Goal: Task Accomplishment & Management: Manage account settings

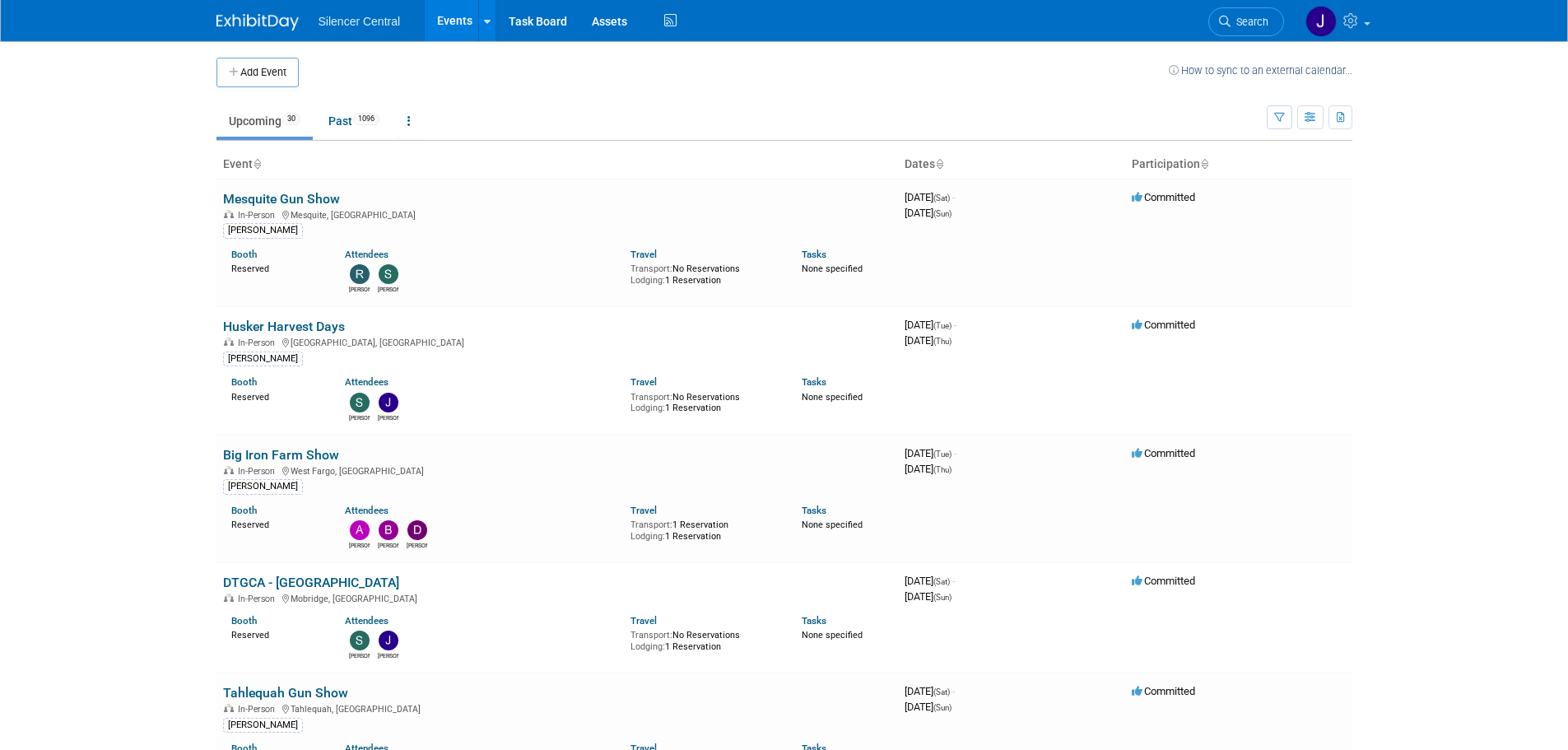
click at [257, 14] on img at bounding box center [258, 22] width 83 height 17
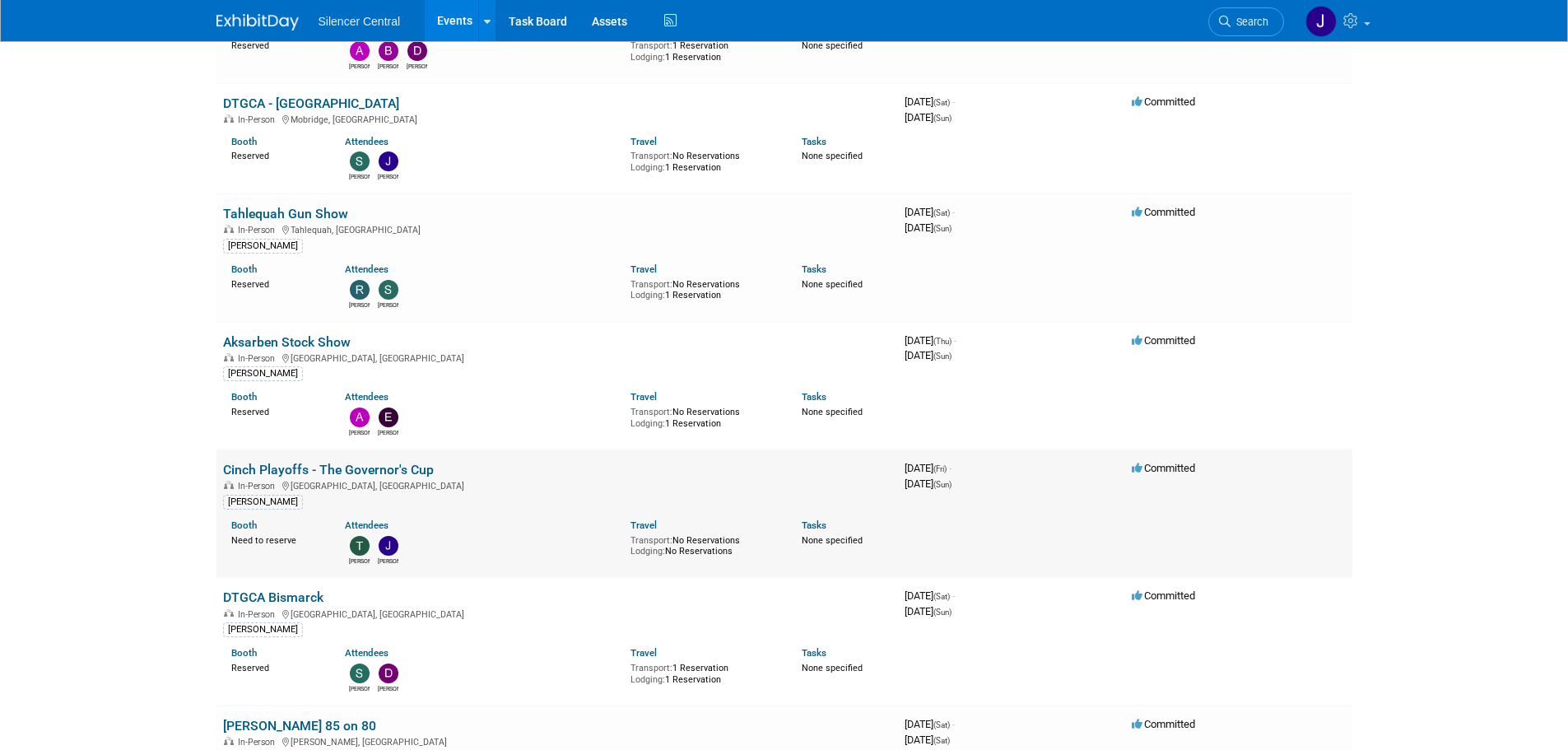
scroll to position [494, 0]
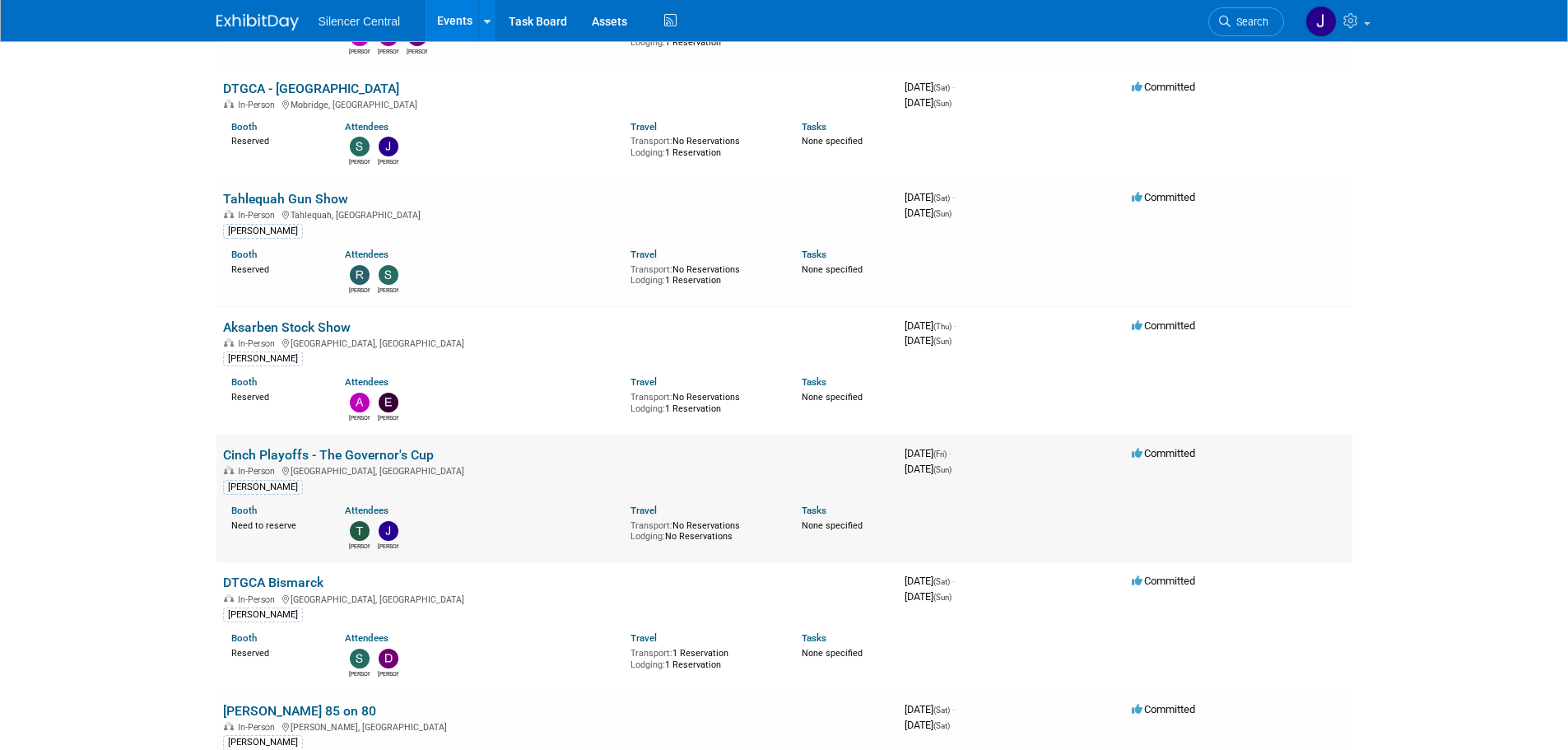
click at [389, 451] on link "Cinch Playoffs - The Governor's Cup" at bounding box center [328, 455] width 211 height 16
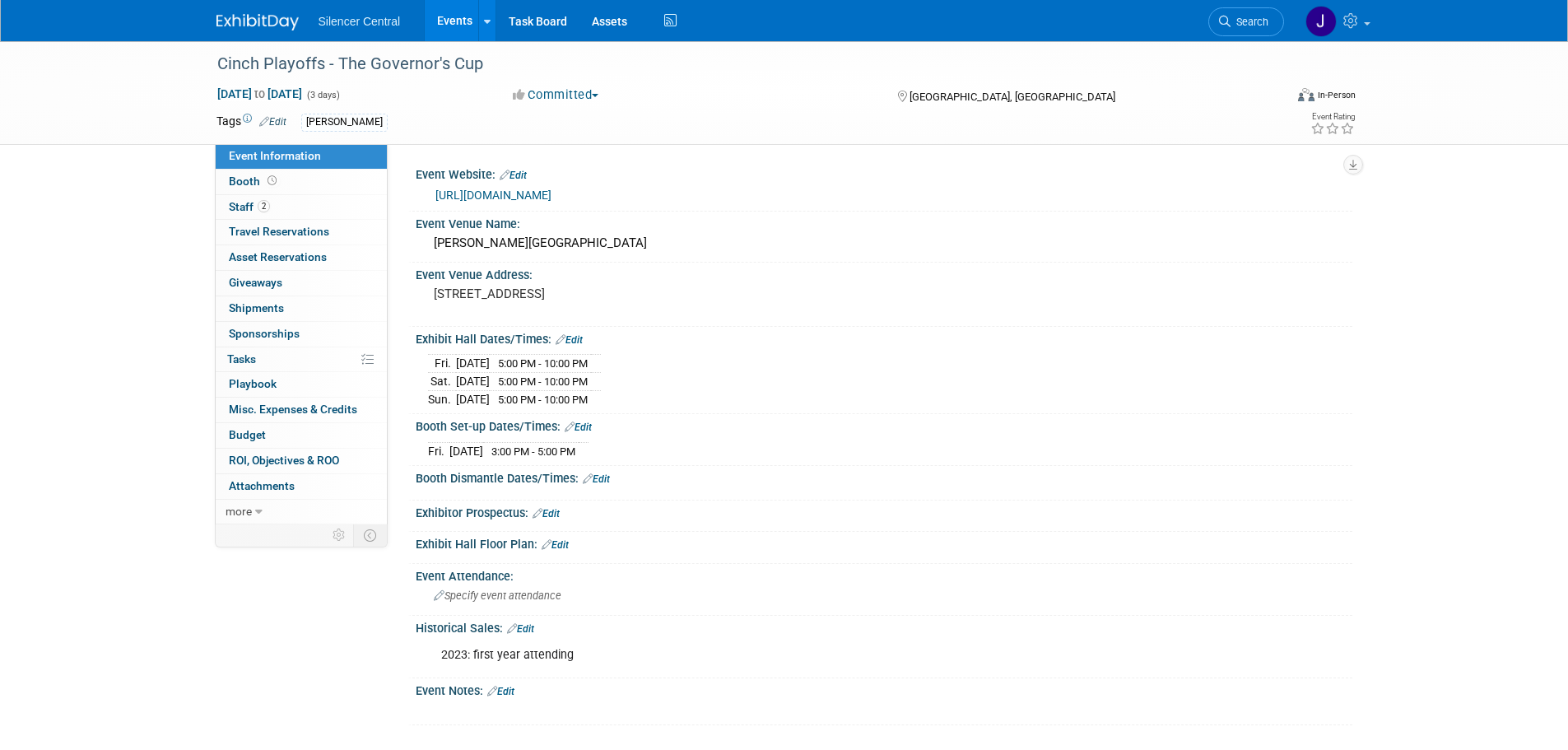
click at [573, 336] on link "Edit" at bounding box center [569, 340] width 27 height 11
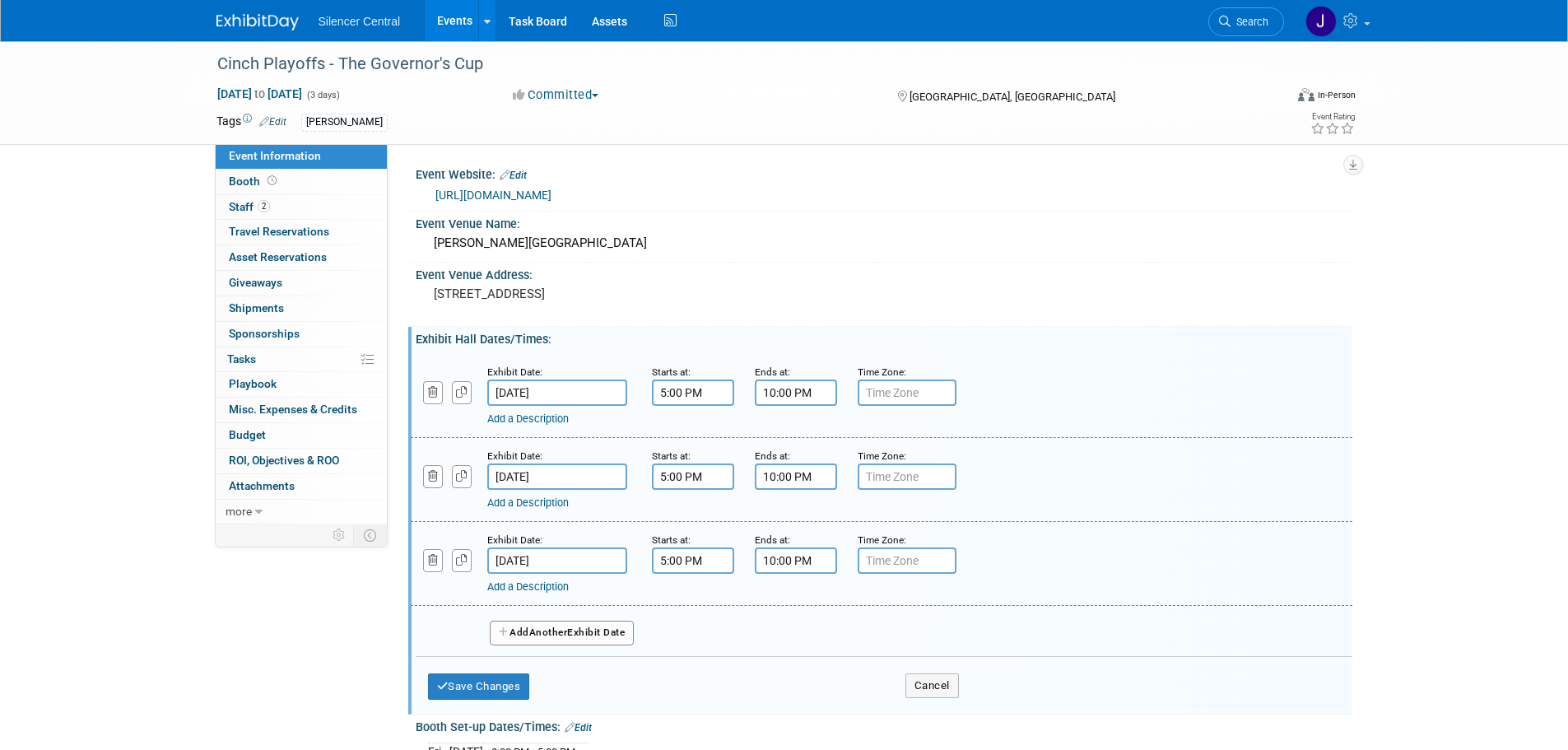
click at [536, 417] on link "Add a Description" at bounding box center [528, 419] width 82 height 12
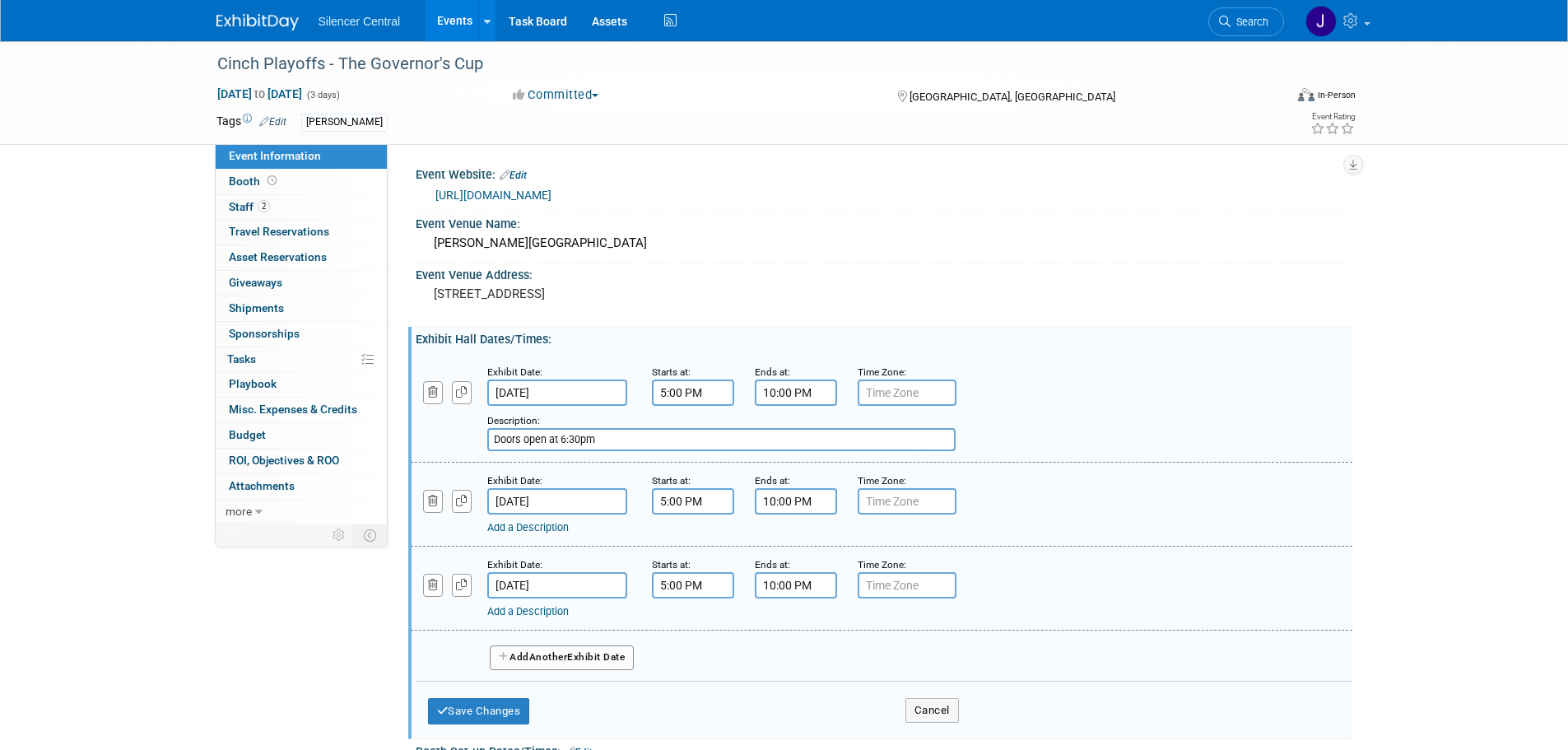
type input "Doors open at 6:30pm"
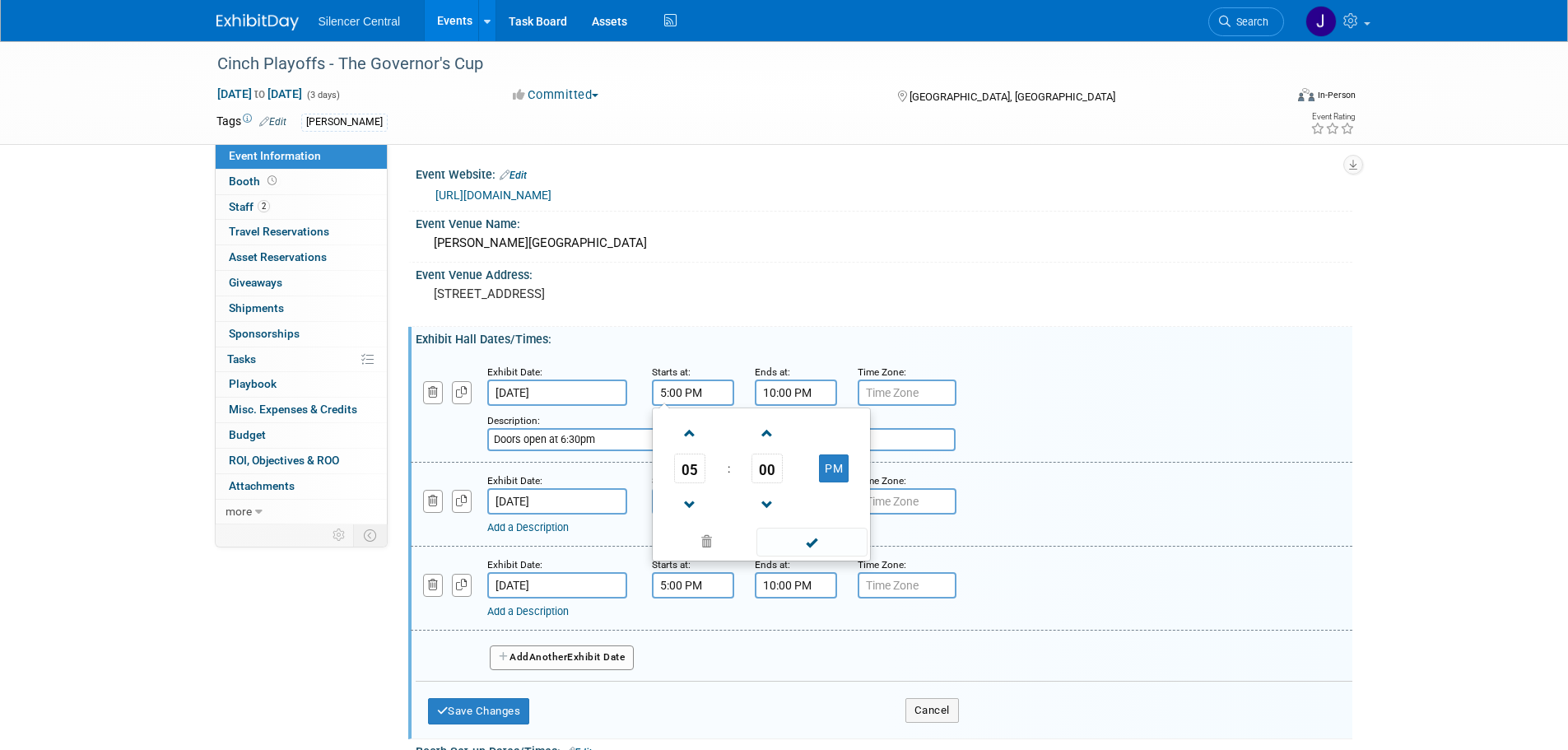
click at [679, 394] on input "5:00 PM" at bounding box center [694, 393] width 83 height 26
click at [759, 472] on span "00" at bounding box center [767, 469] width 32 height 30
drag, startPoint x: 784, startPoint y: 479, endPoint x: 765, endPoint y: 496, distance: 25.5
click at [785, 479] on td "30" at bounding box center [788, 478] width 53 height 45
type input "5:30 PM"
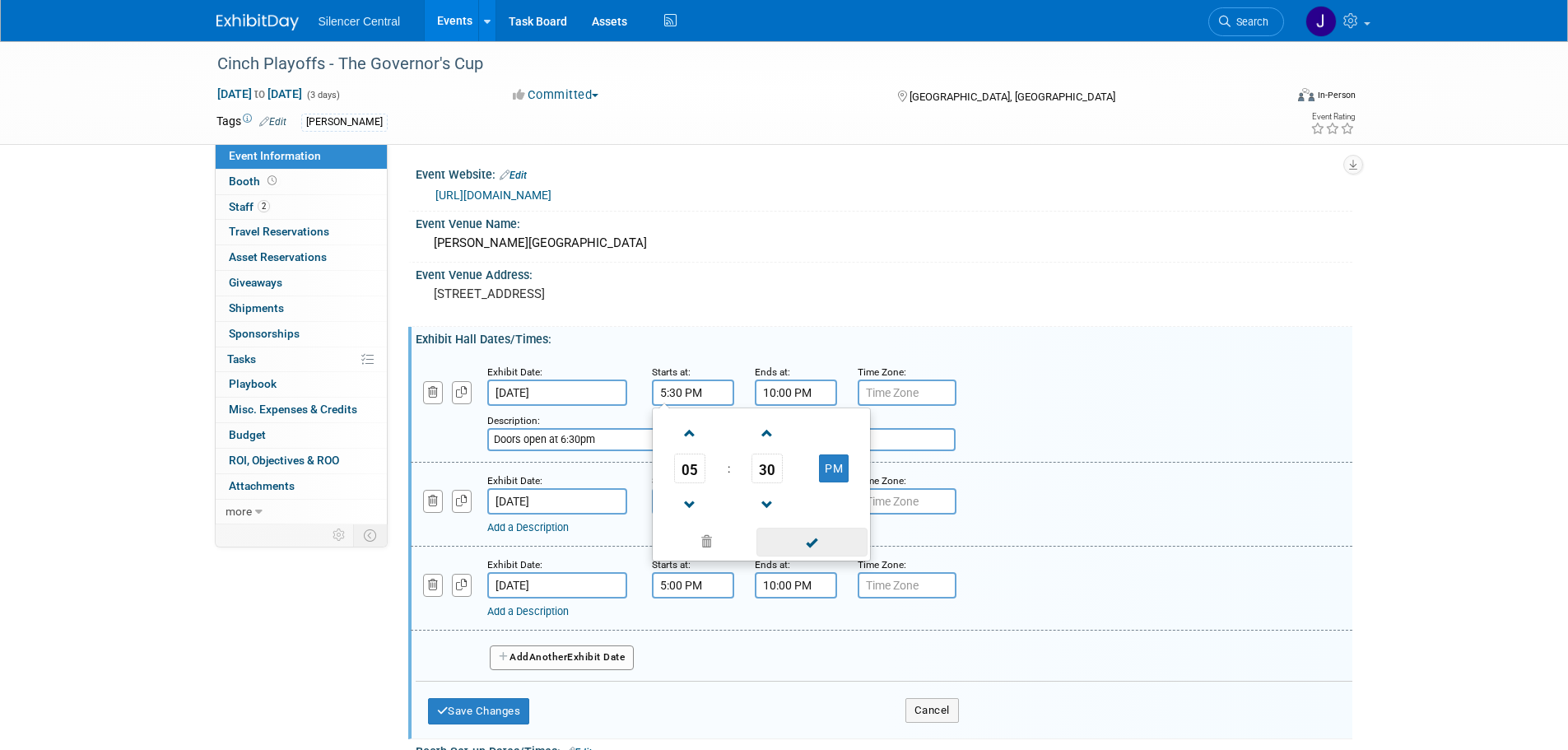
click at [845, 533] on span at bounding box center [812, 542] width 111 height 29
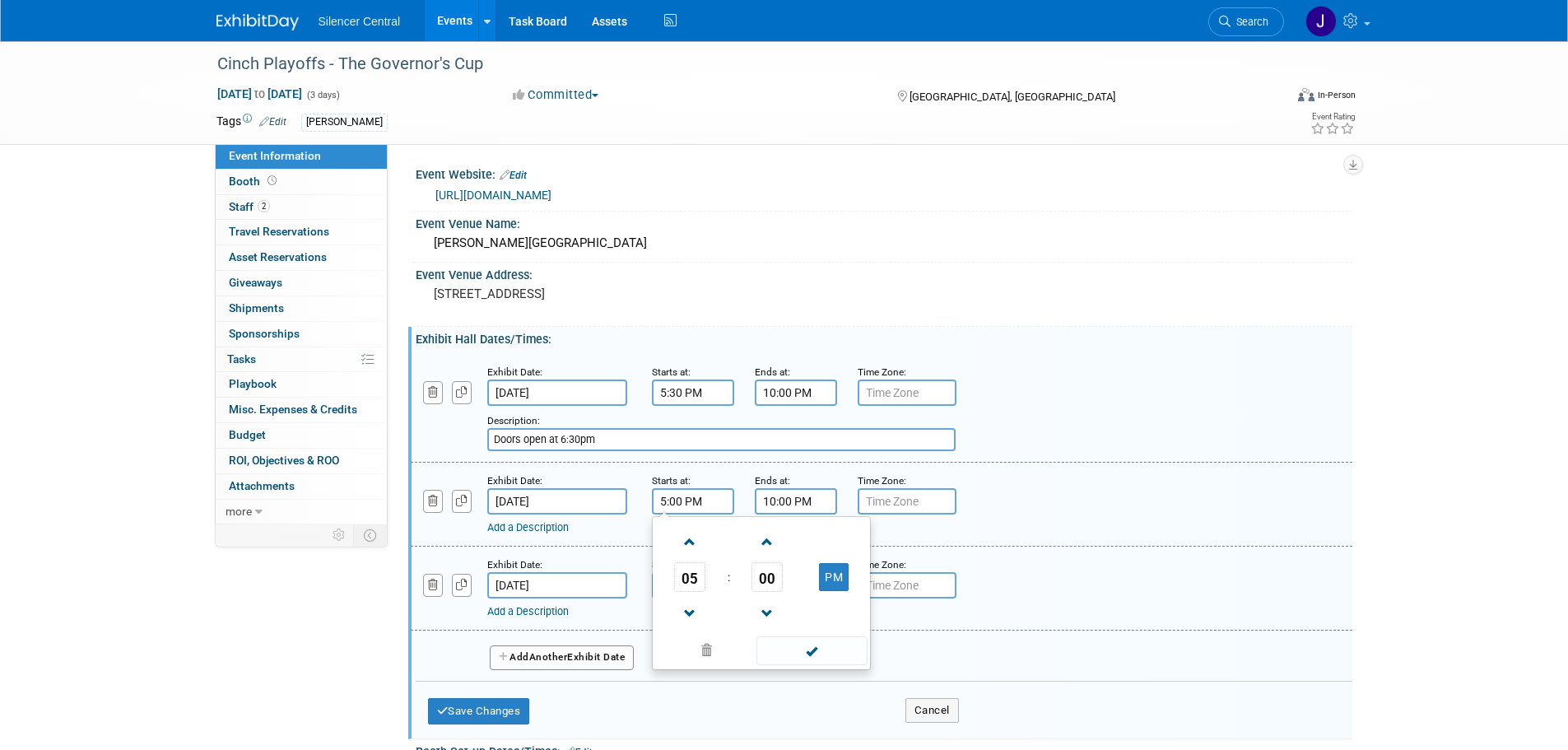
click at [711, 492] on input "5:00 PM" at bounding box center [694, 501] width 83 height 26
click at [778, 587] on span "00" at bounding box center [767, 577] width 32 height 30
click at [795, 595] on td "30" at bounding box center [788, 587] width 53 height 45
type input "5:30 PM"
click at [824, 660] on span at bounding box center [812, 651] width 111 height 29
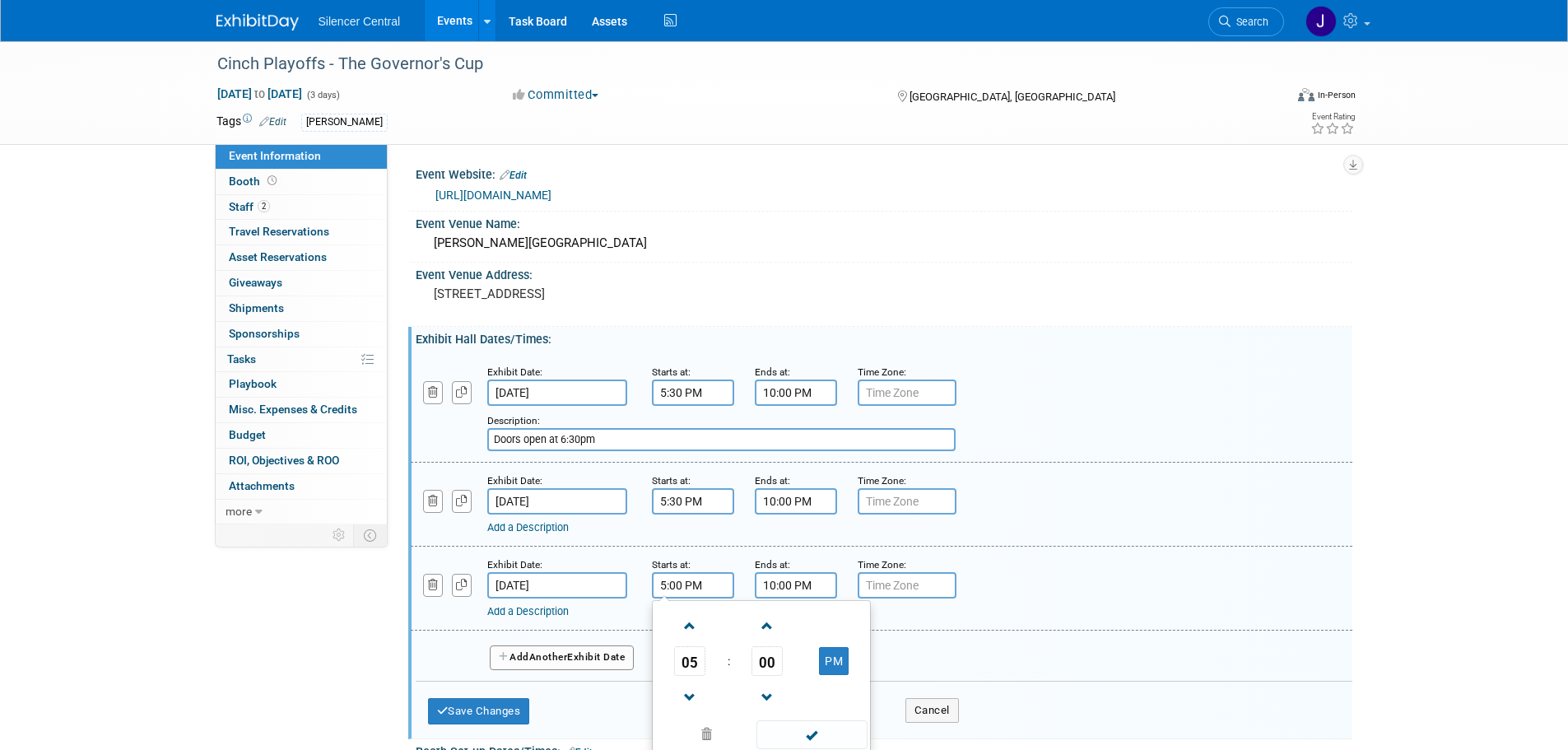
click at [705, 596] on input "5:00 PM" at bounding box center [694, 586] width 83 height 26
click at [766, 665] on span "00" at bounding box center [767, 661] width 32 height 30
click at [784, 674] on td "30" at bounding box center [788, 671] width 53 height 45
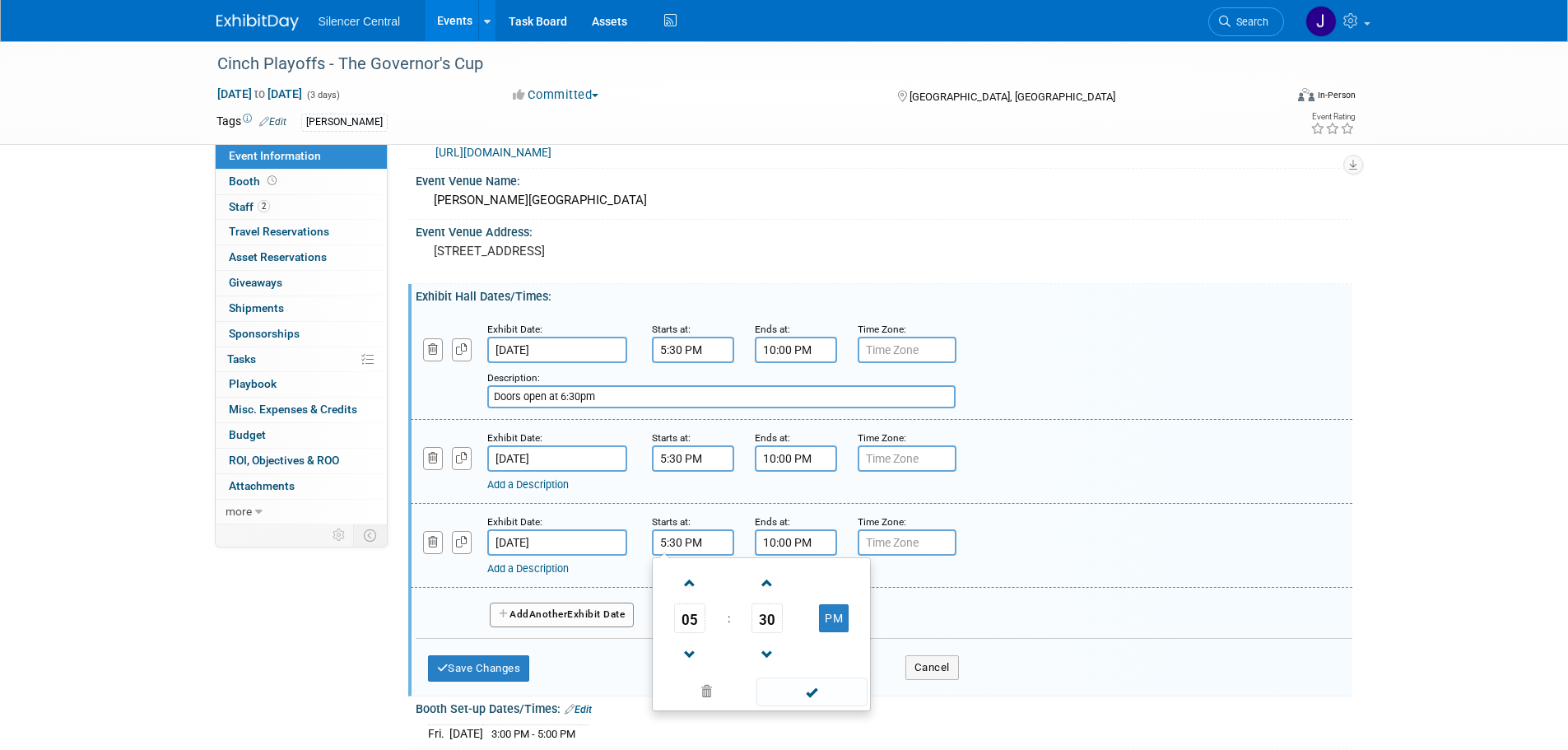
scroll to position [83, 0]
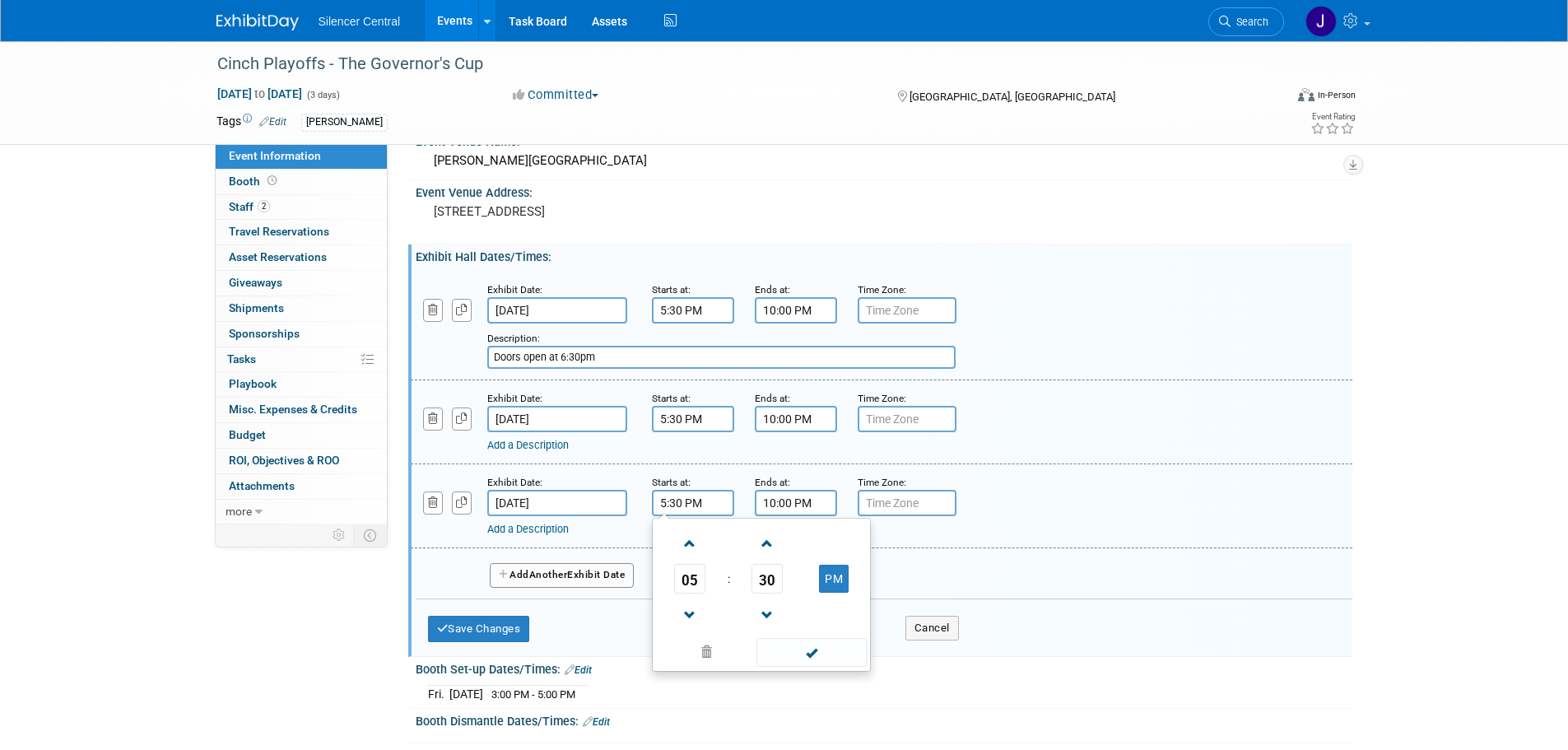
click at [816, 668] on div "05 : 30 PM 12 01 02 03 04 05 06 07 08 09 10 11 00 05 10 15 20 25 30 35 40 45 50…" at bounding box center [761, 595] width 219 height 154
click at [816, 660] on span at bounding box center [812, 653] width 111 height 29
click at [673, 501] on input "5:30 PM" at bounding box center [694, 503] width 83 height 26
click at [687, 576] on span "05" at bounding box center [690, 579] width 32 height 30
click at [718, 547] on td "01" at bounding box center [735, 544] width 53 height 45
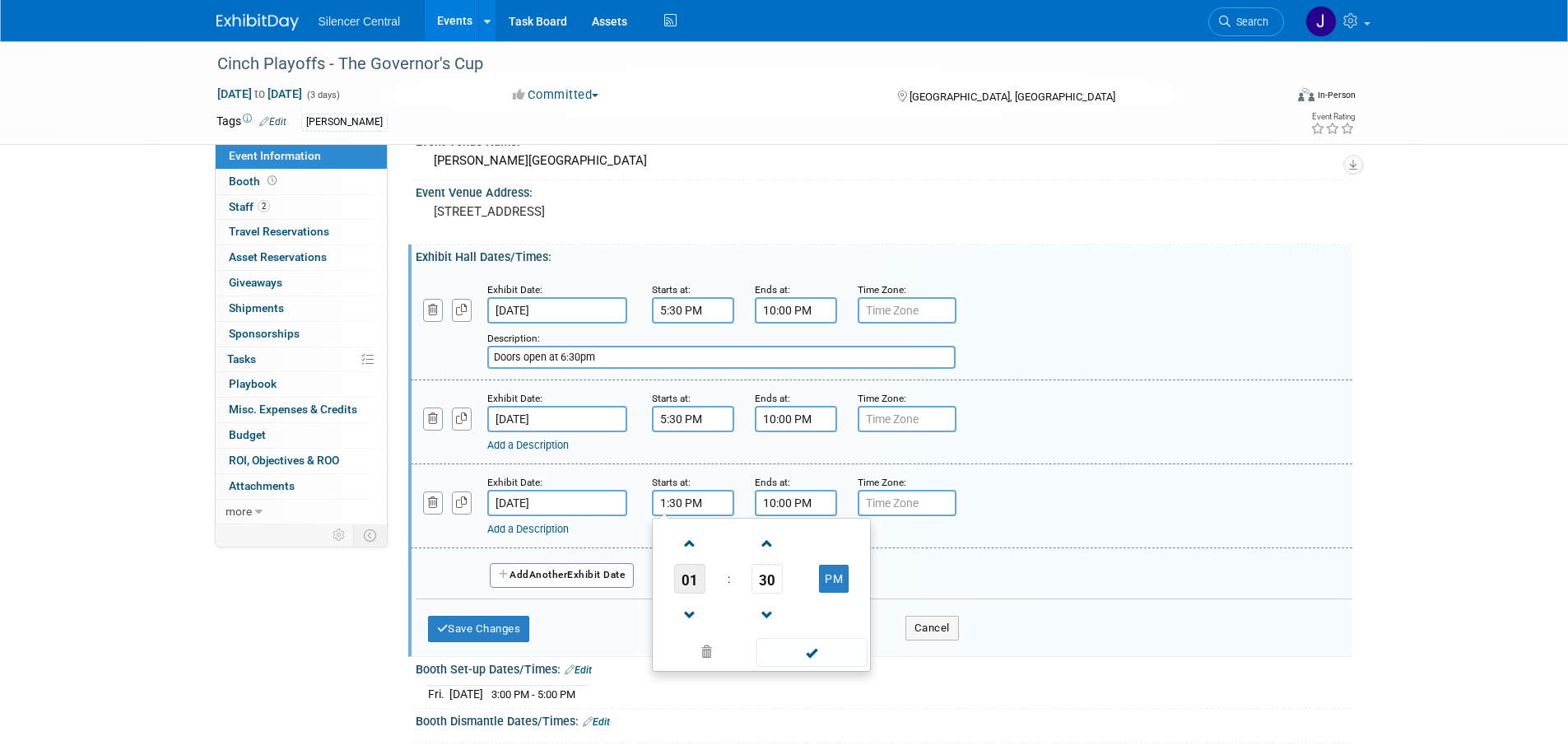
click at [687, 577] on span "01" at bounding box center [690, 579] width 32 height 30
click at [678, 538] on td "12" at bounding box center [682, 544] width 53 height 45
type input "12:30 PM"
click at [804, 648] on span at bounding box center [812, 653] width 111 height 29
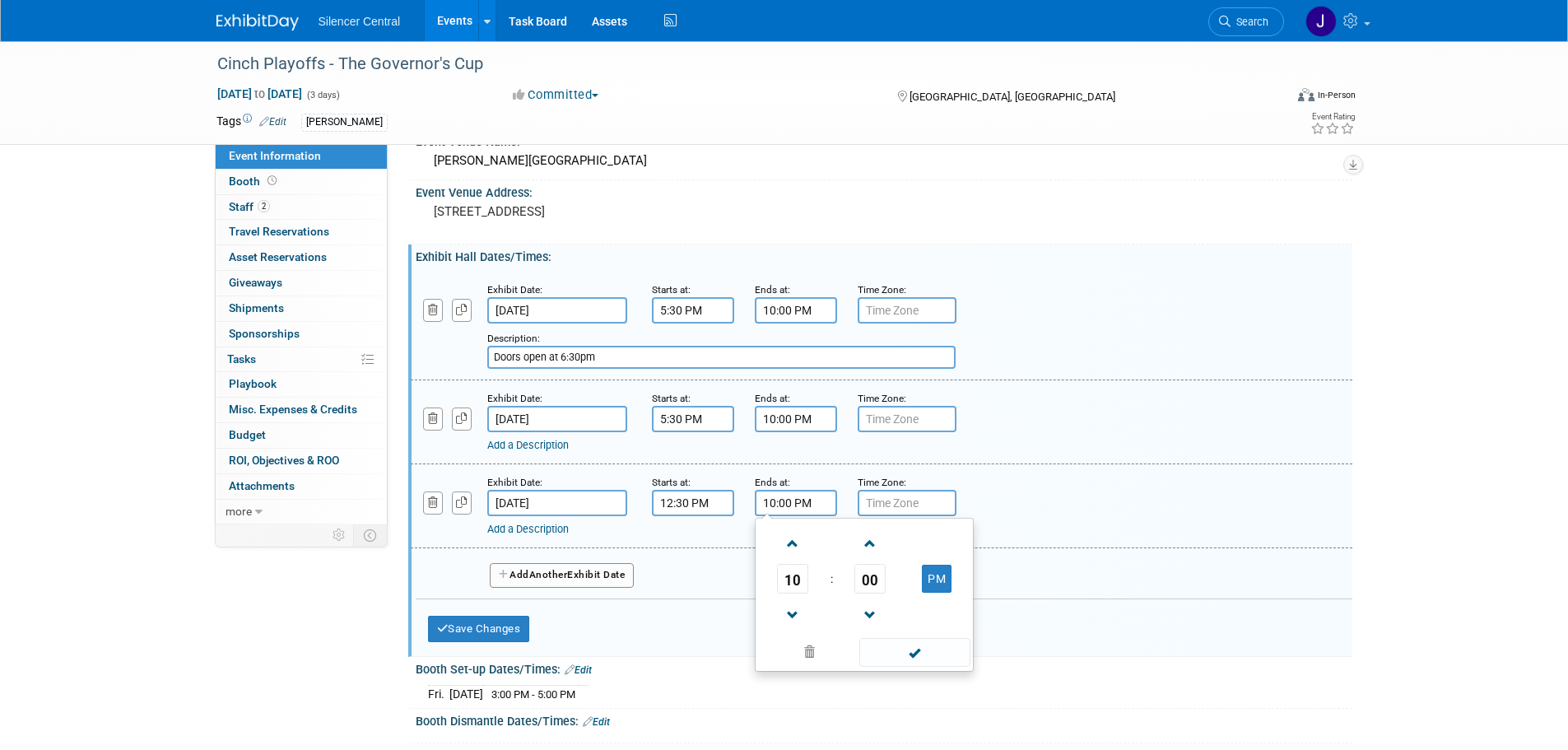
click at [803, 505] on input "10:00 PM" at bounding box center [796, 503] width 83 height 26
drag, startPoint x: 798, startPoint y: 566, endPoint x: 798, endPoint y: 586, distance: 20.0
click at [798, 586] on span "10" at bounding box center [793, 579] width 32 height 30
click at [852, 590] on td "05" at bounding box center [838, 588] width 53 height 45
type input "5:00 PM"
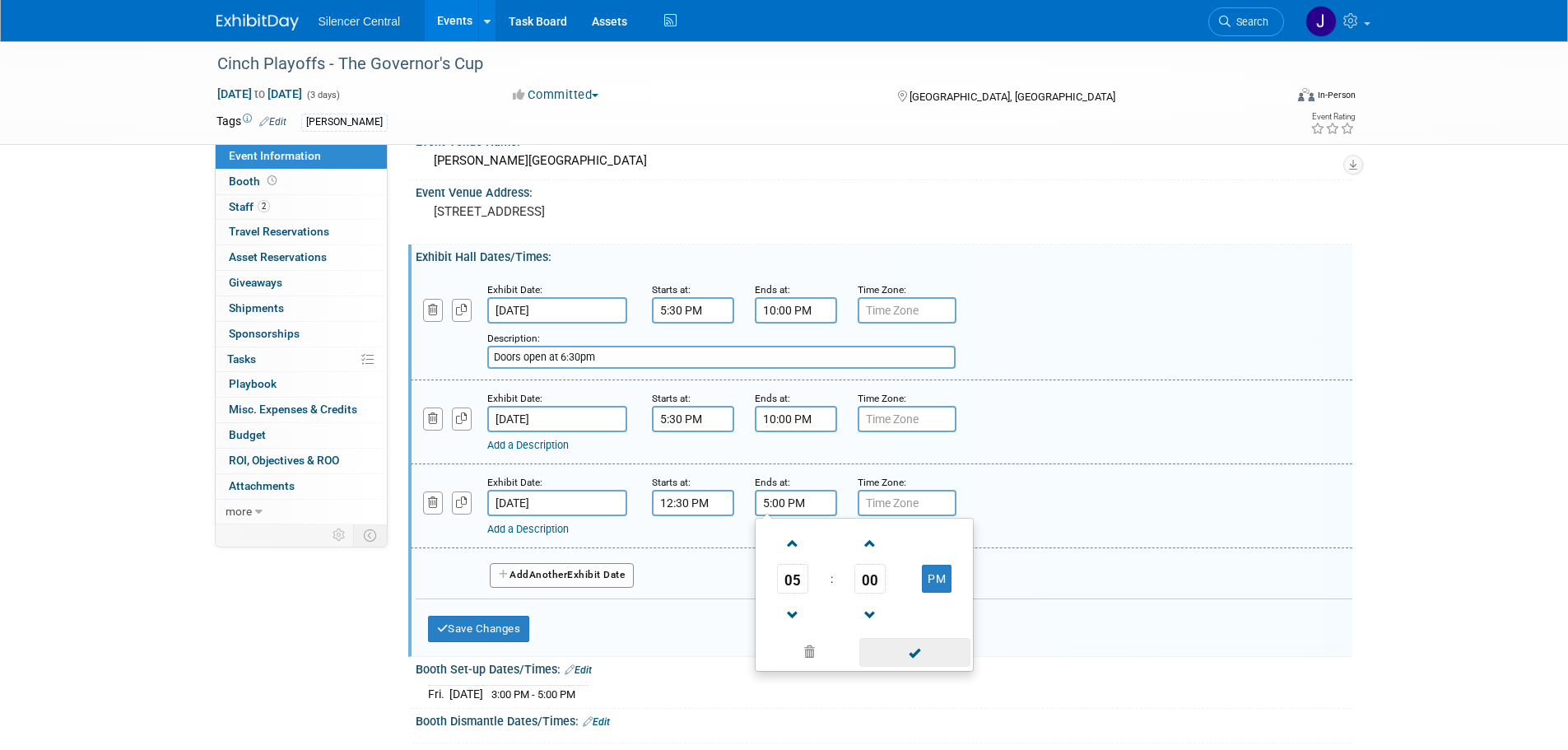
click at [931, 657] on span at bounding box center [915, 653] width 111 height 29
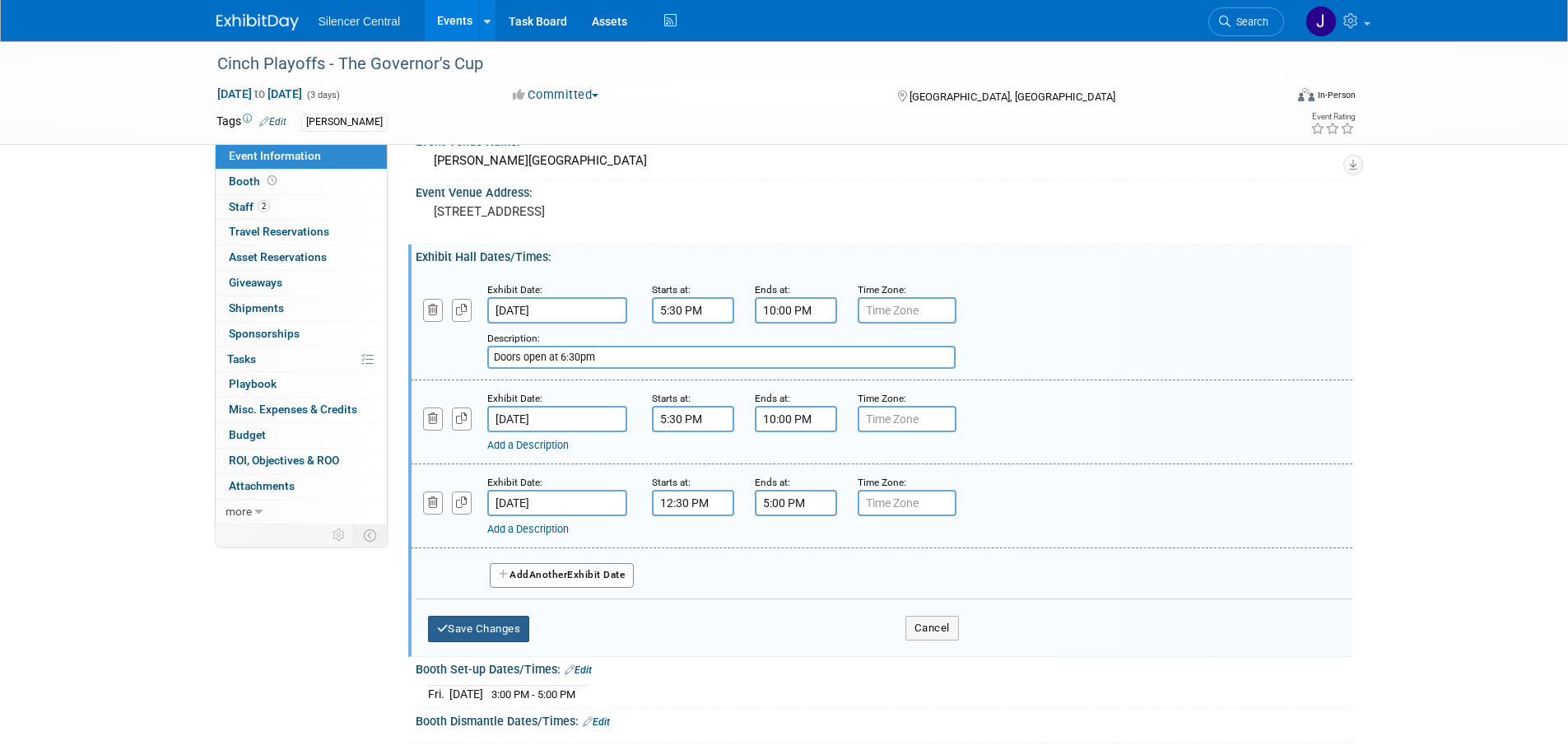
click at [496, 629] on button "Save Changes" at bounding box center [479, 629] width 102 height 26
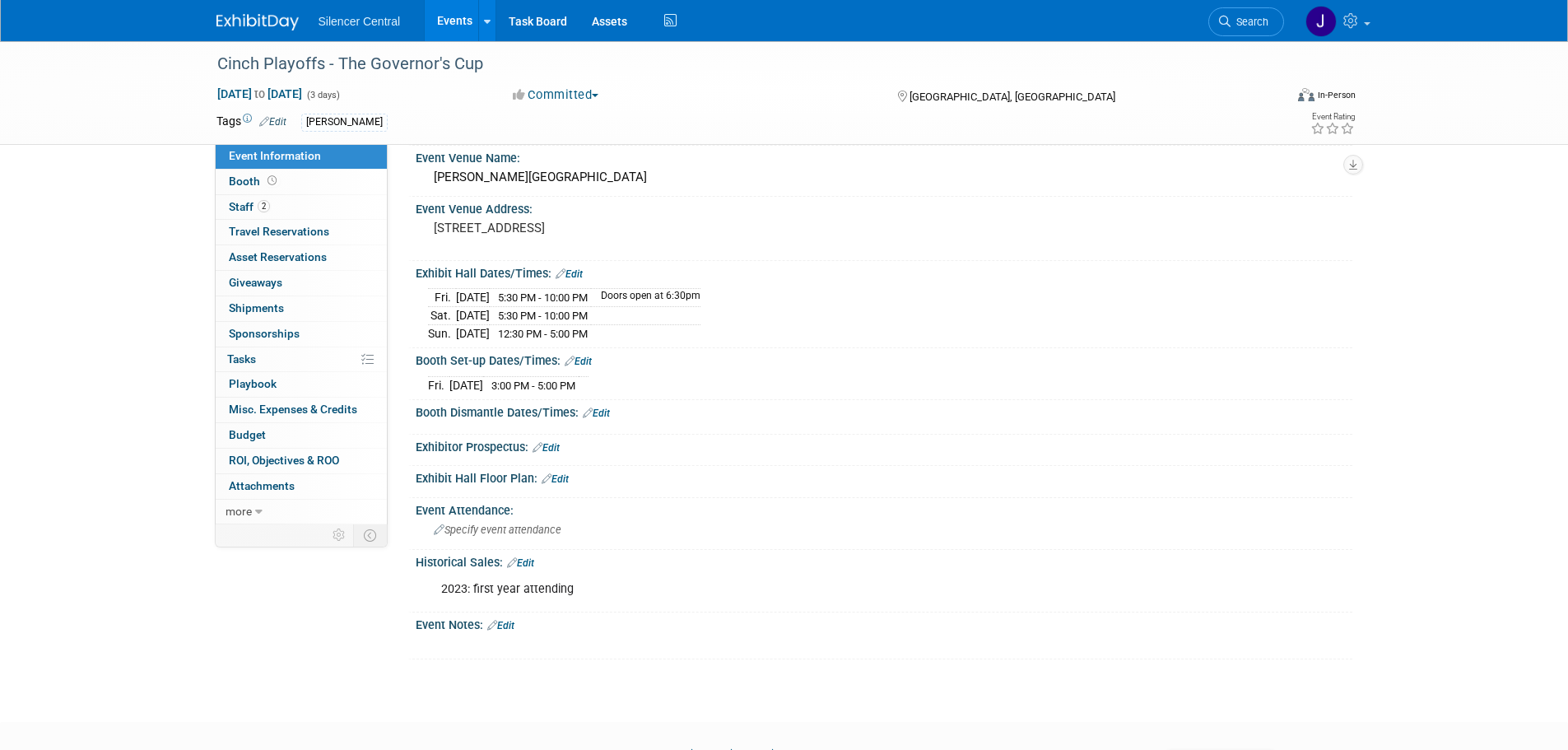
scroll to position [0, 0]
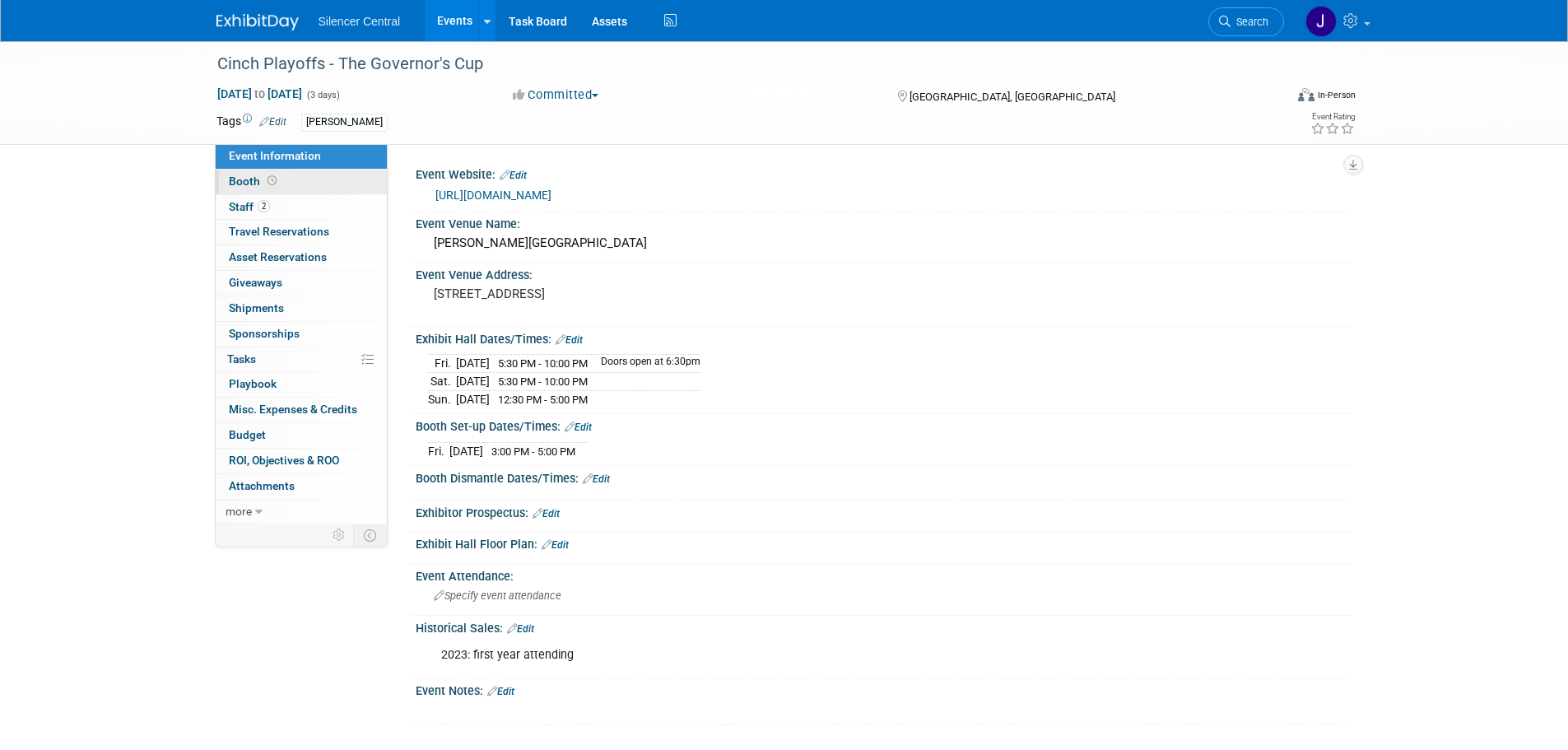
click at [292, 182] on link "Booth" at bounding box center [301, 182] width 171 height 25
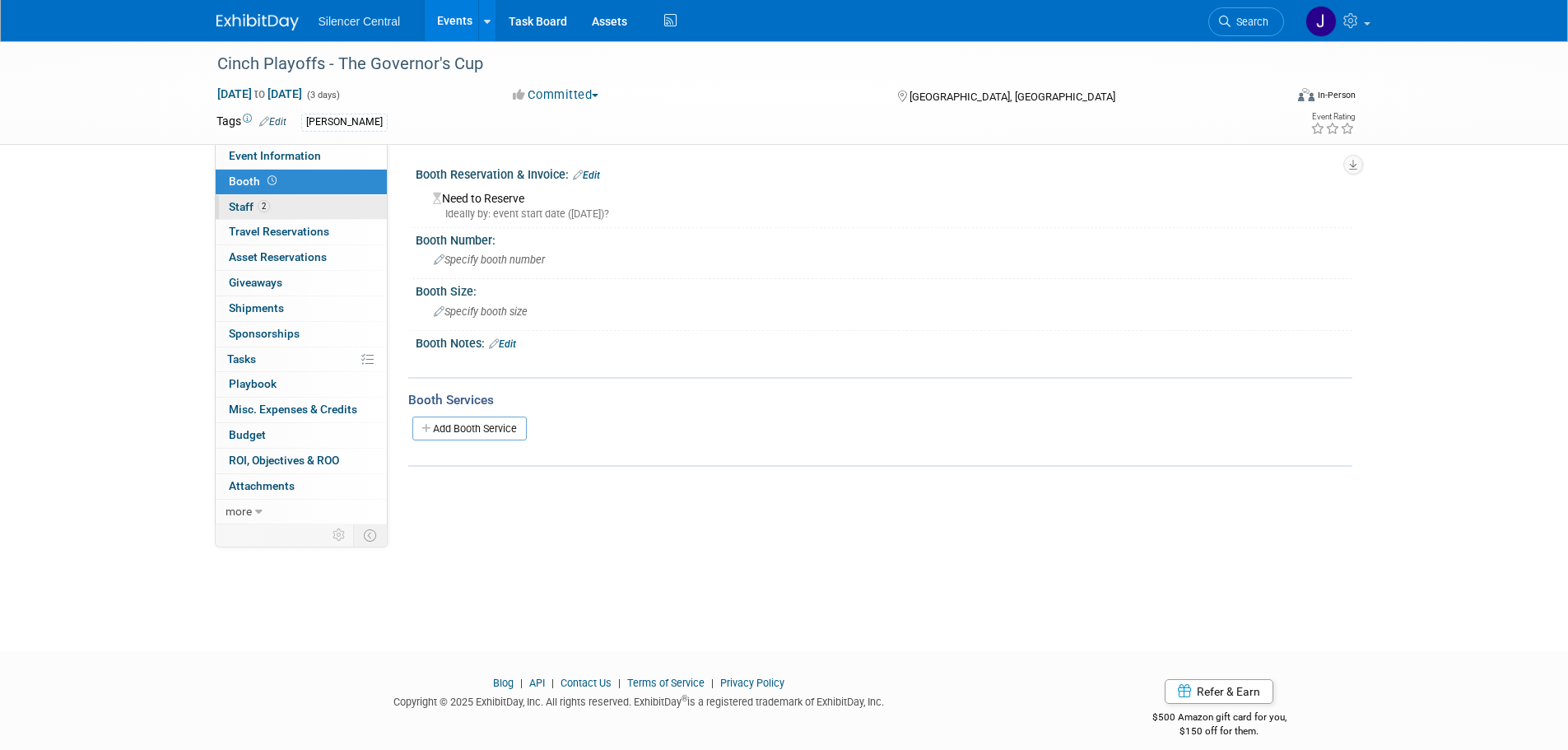
click at [301, 211] on link "2 Staff 2" at bounding box center [301, 207] width 171 height 25
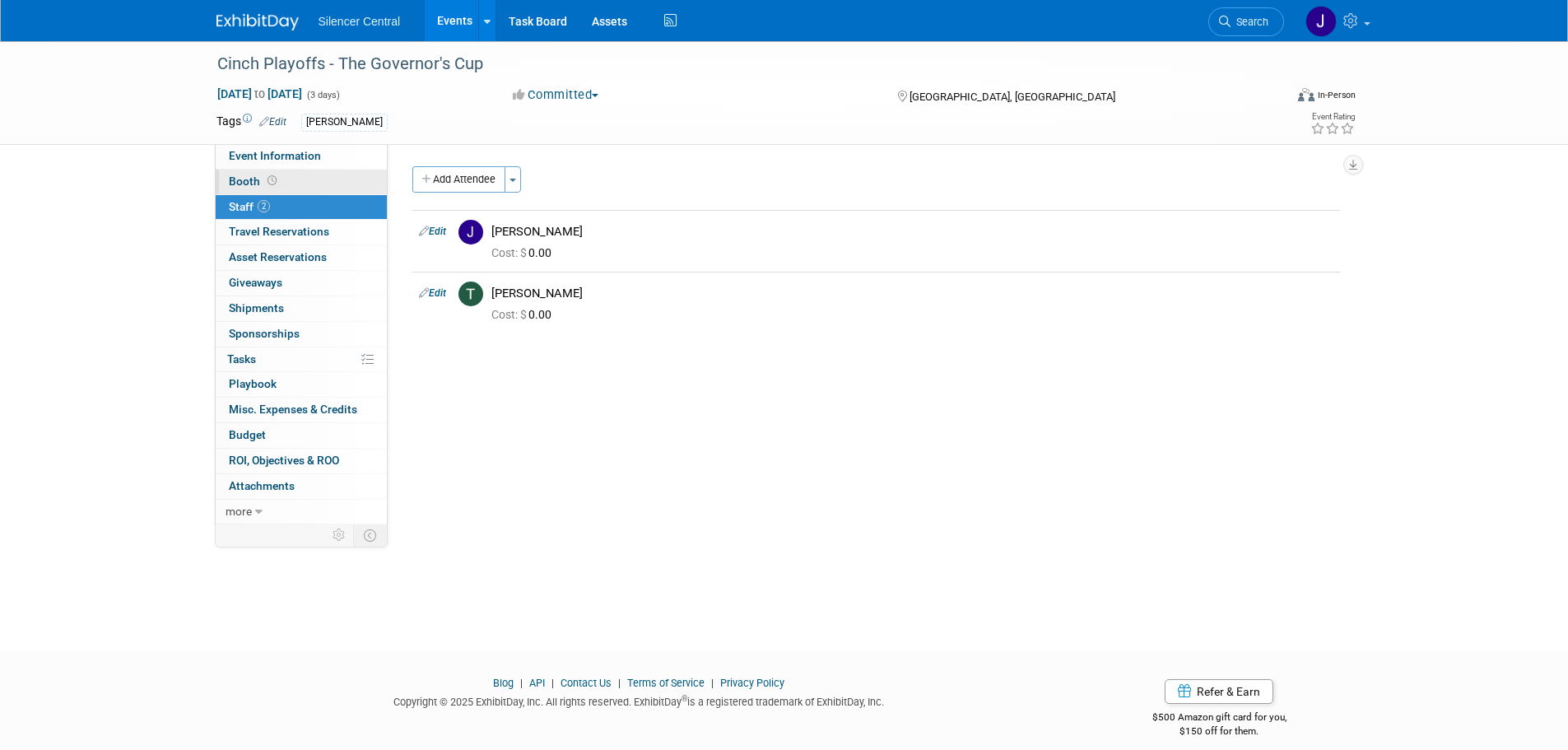
click at [303, 191] on link "Booth" at bounding box center [301, 182] width 171 height 25
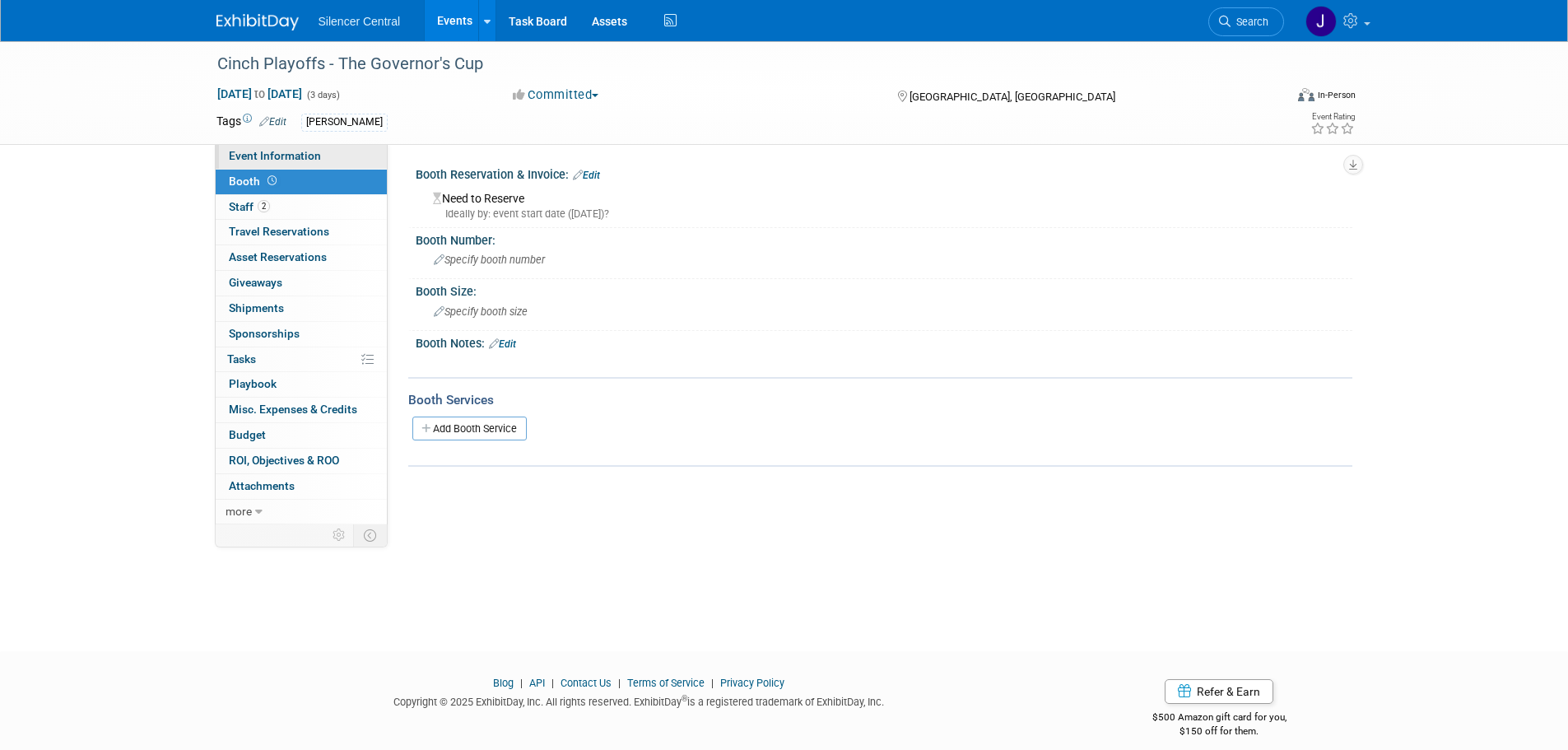
click at [319, 155] on link "Event Information" at bounding box center [301, 156] width 171 height 25
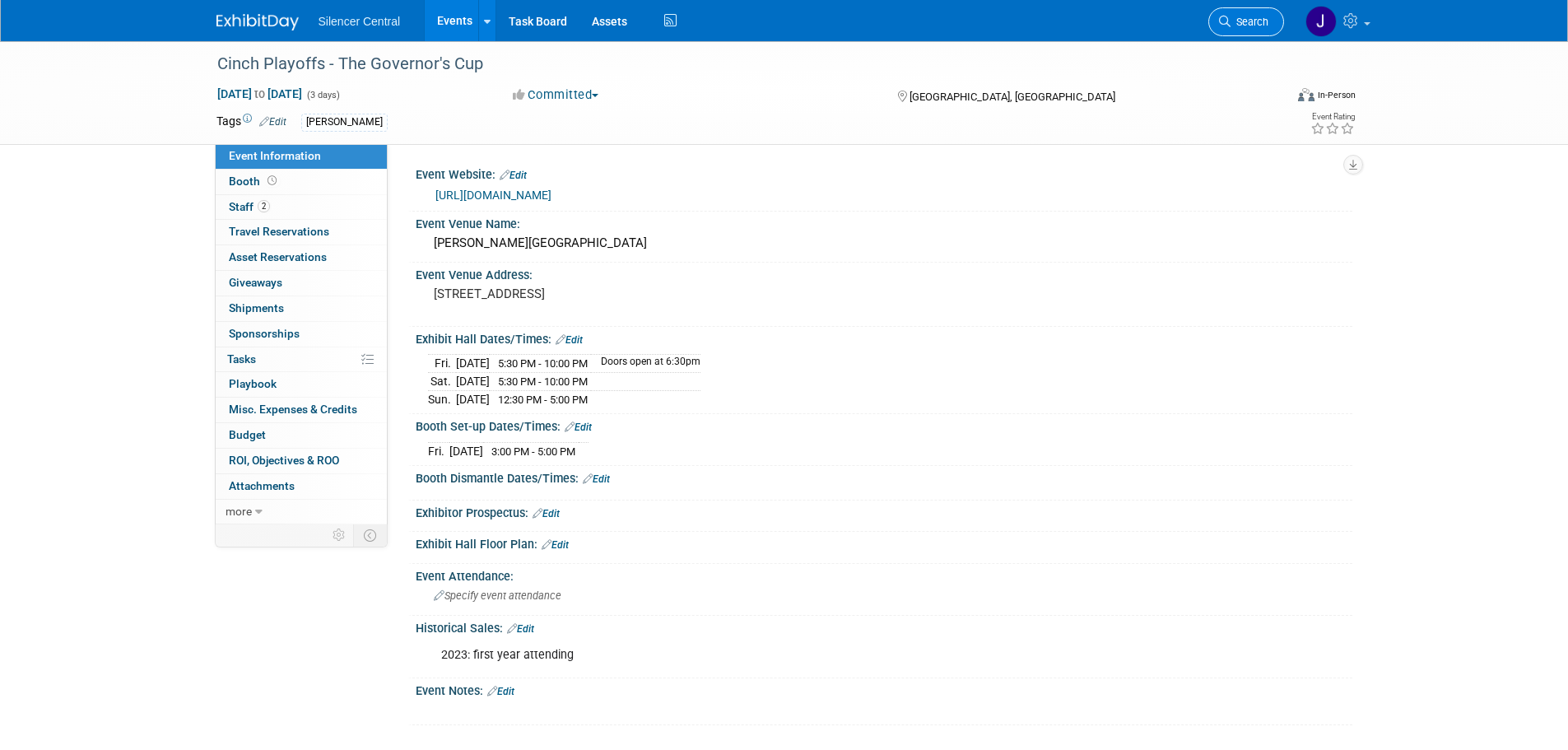
click at [1248, 18] on span "Search" at bounding box center [1249, 22] width 38 height 12
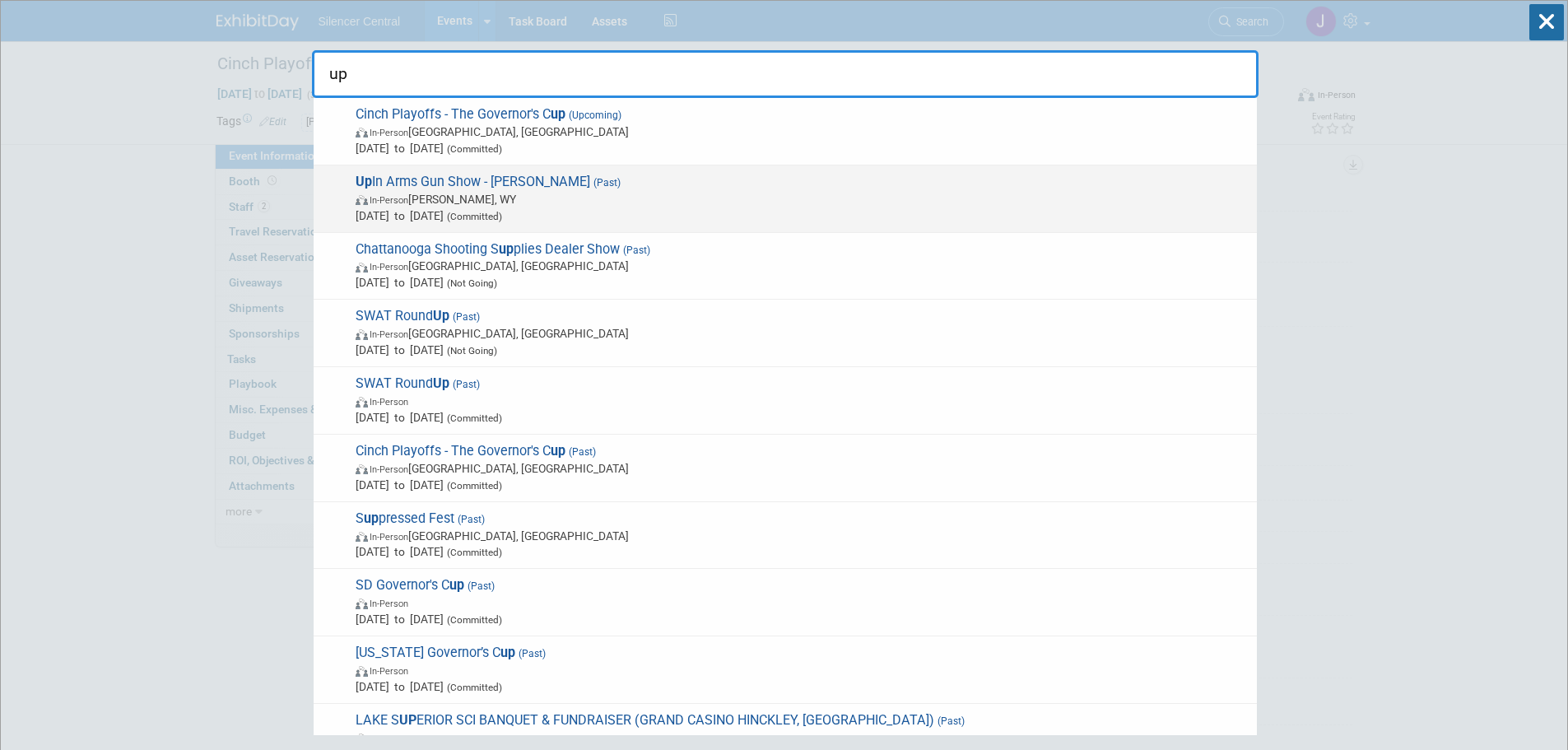
type input "up"
click at [452, 213] on span "Aug 29, 2025 to Aug 31, 2025 (Committed)" at bounding box center [802, 215] width 893 height 17
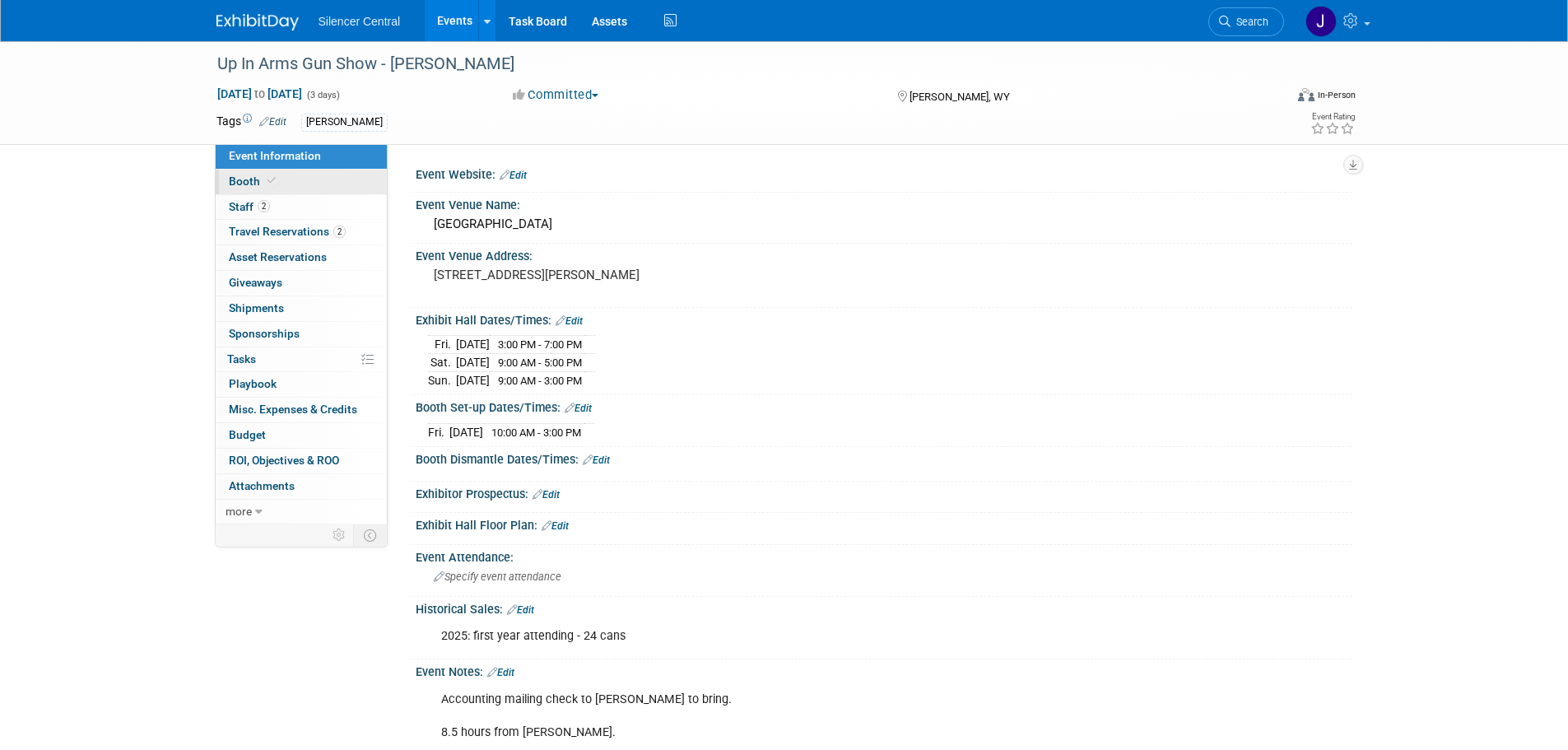
click at [320, 190] on link "Booth" at bounding box center [301, 182] width 171 height 25
